Goal: Transaction & Acquisition: Book appointment/travel/reservation

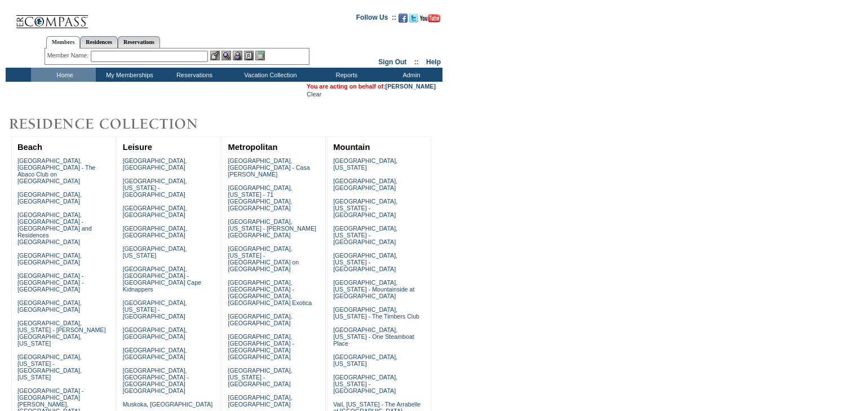
scroll to position [237, 0]
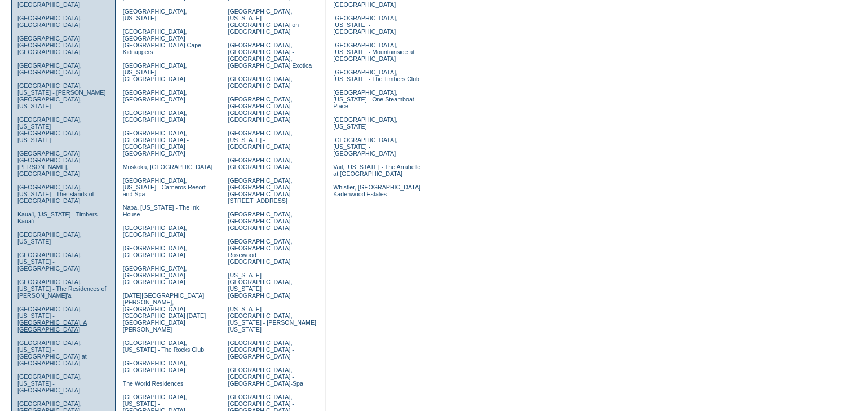
click at [59, 305] on link "[GEOGRAPHIC_DATA], [US_STATE] - [GEOGRAPHIC_DATA], A [GEOGRAPHIC_DATA]" at bounding box center [51, 318] width 69 height 27
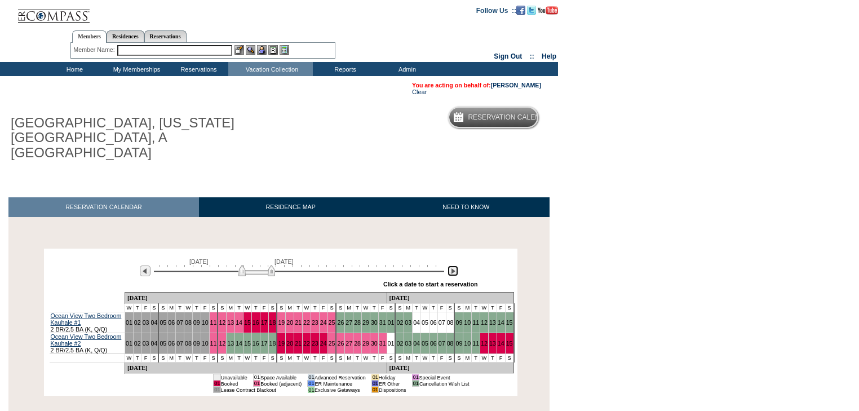
click at [452, 265] on img at bounding box center [452, 270] width 11 height 11
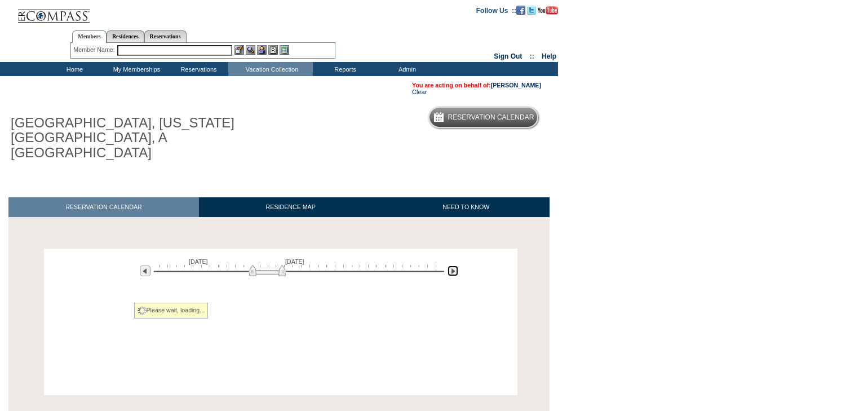
click at [452, 265] on img at bounding box center [452, 270] width 11 height 11
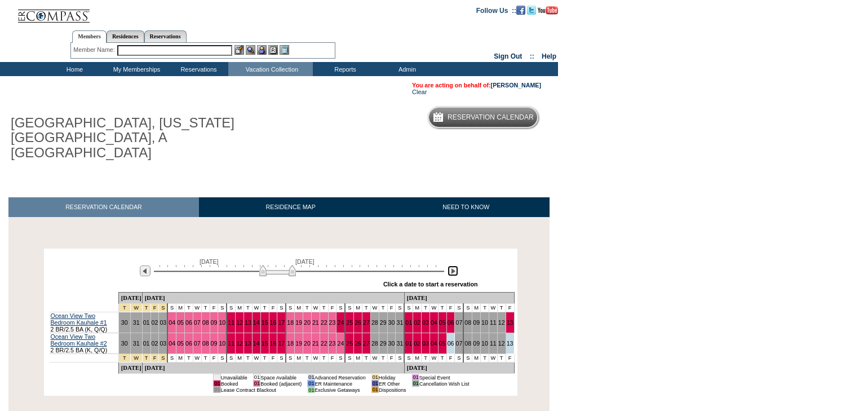
click at [452, 265] on img at bounding box center [452, 270] width 11 height 11
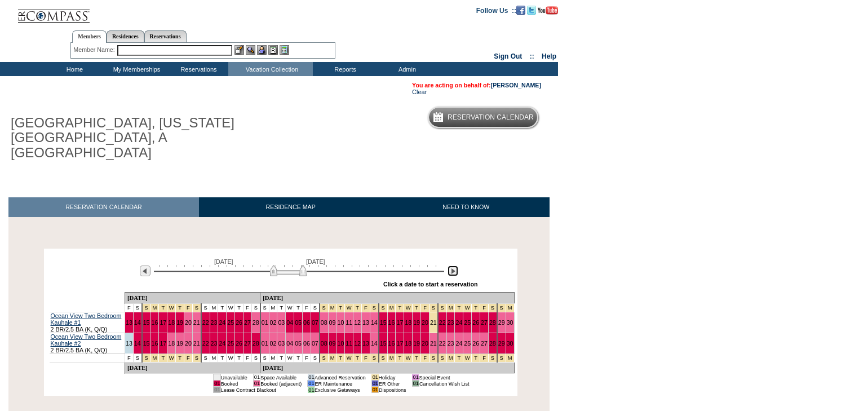
click at [452, 265] on img at bounding box center [452, 270] width 11 height 11
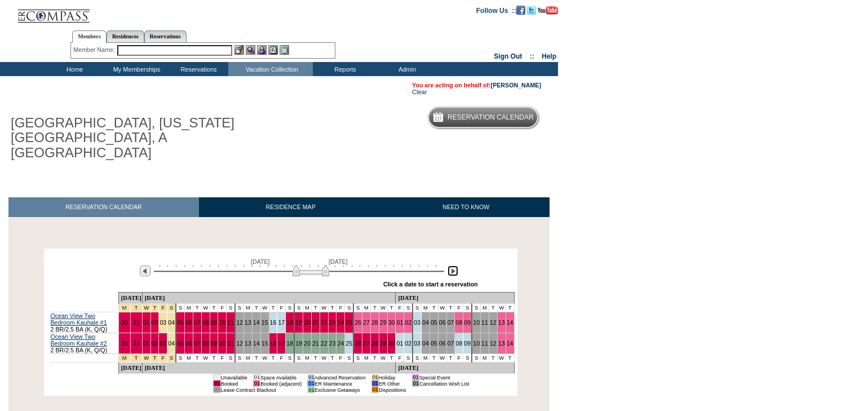
drag, startPoint x: 311, startPoint y: 258, endPoint x: 336, endPoint y: 270, distance: 27.5
click at [337, 270] on div "May 22, 2026 July 6, 2026 » Apply these dates to all the calendars on this page…" at bounding box center [281, 271] width 468 height 41
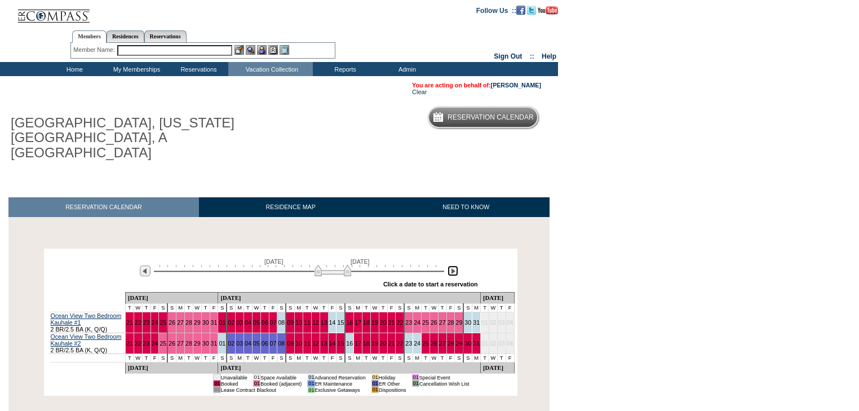
drag, startPoint x: 331, startPoint y: 256, endPoint x: 347, endPoint y: 264, distance: 17.9
click at [347, 265] on img at bounding box center [332, 270] width 37 height 11
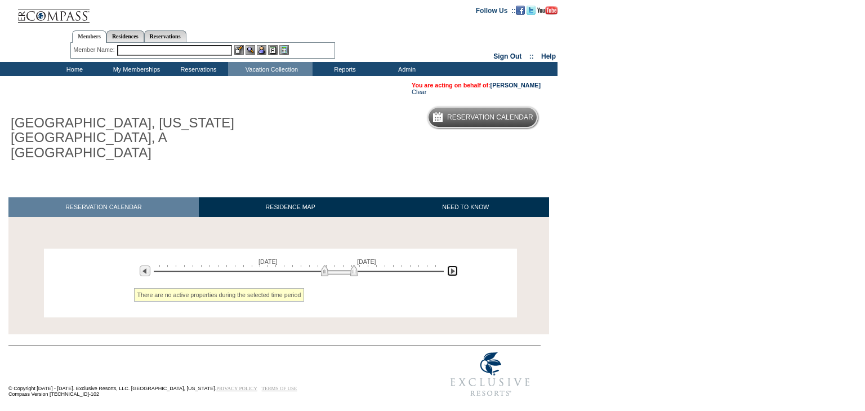
drag, startPoint x: 349, startPoint y: 256, endPoint x: 340, endPoint y: 252, distance: 10.4
click at [340, 265] on img at bounding box center [339, 270] width 37 height 11
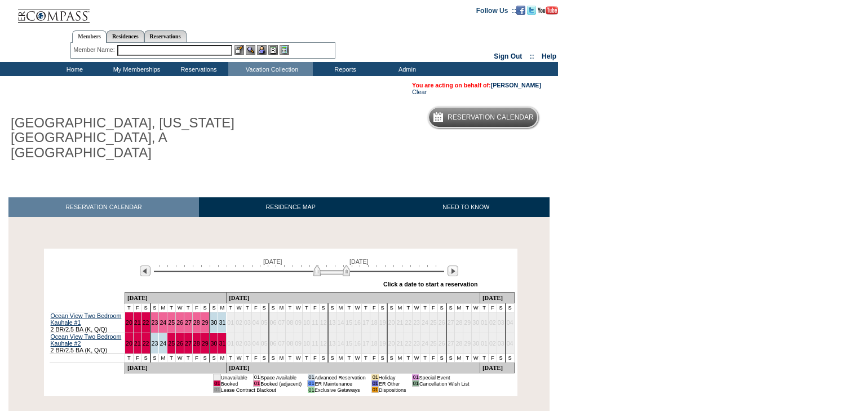
click at [186, 52] on input "text" at bounding box center [174, 50] width 115 height 11
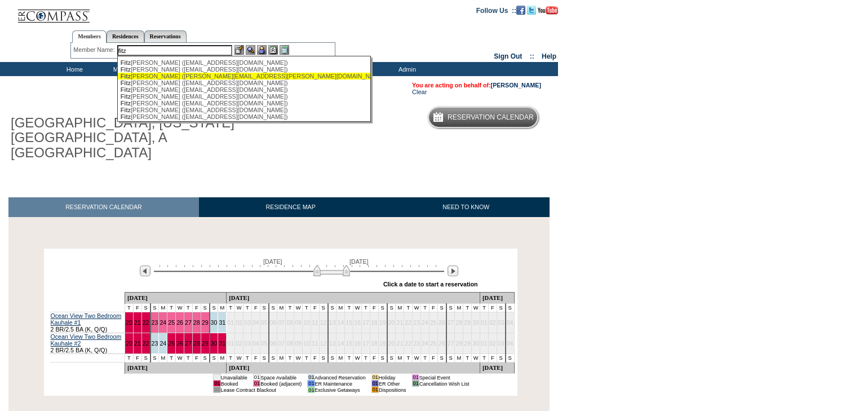
drag, startPoint x: 198, startPoint y: 77, endPoint x: 241, endPoint y: 53, distance: 48.9
click at [199, 75] on div "Fitz gerald, Carolyn (fitzgerald.carolyn@icloud.com)" at bounding box center [245, 76] width 248 height 7
type input "Fitzgerald, Carolyn (fitzgerald.carolyn@icloud.com)"
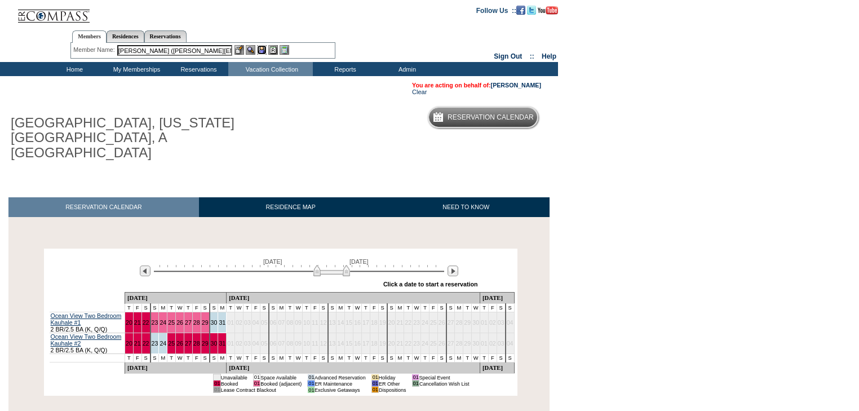
click at [263, 50] on img at bounding box center [262, 50] width 10 height 10
click at [251, 50] on img at bounding box center [251, 50] width 10 height 10
